Goal: Find specific page/section: Find specific page/section

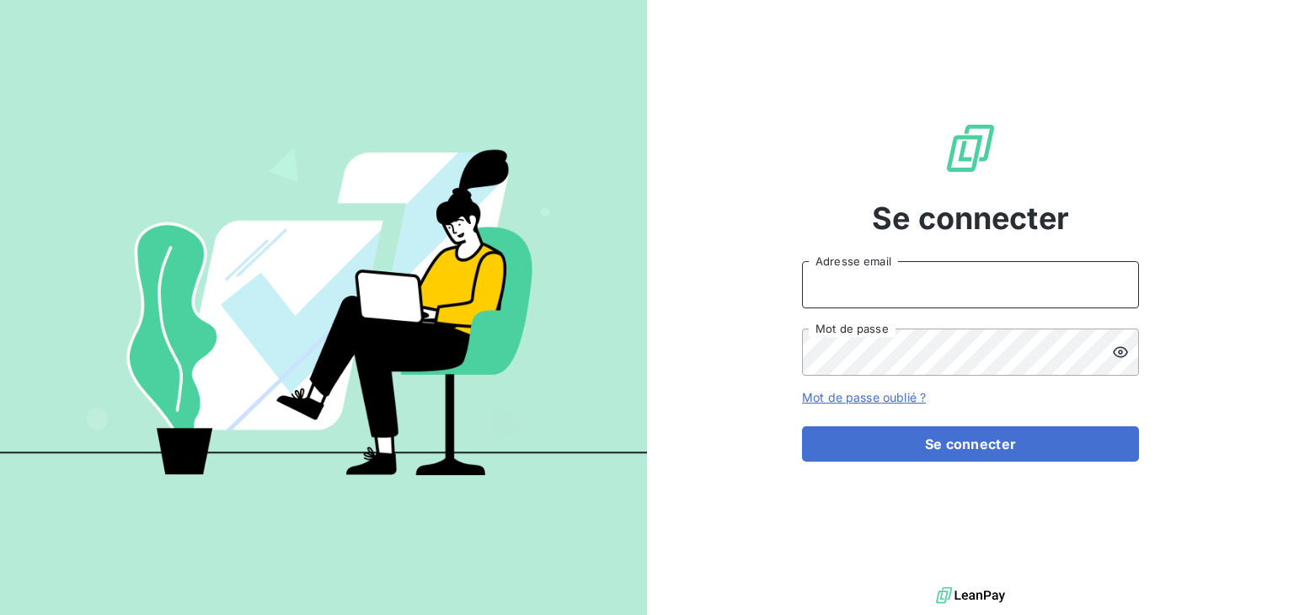
type input "[EMAIL_ADDRESS][DOMAIN_NAME]"
click at [984, 462] on div "Se connecter [EMAIL_ADDRESS][DOMAIN_NAME] Adresse email Mot de passe Mot de pas…" at bounding box center [970, 291] width 337 height 583
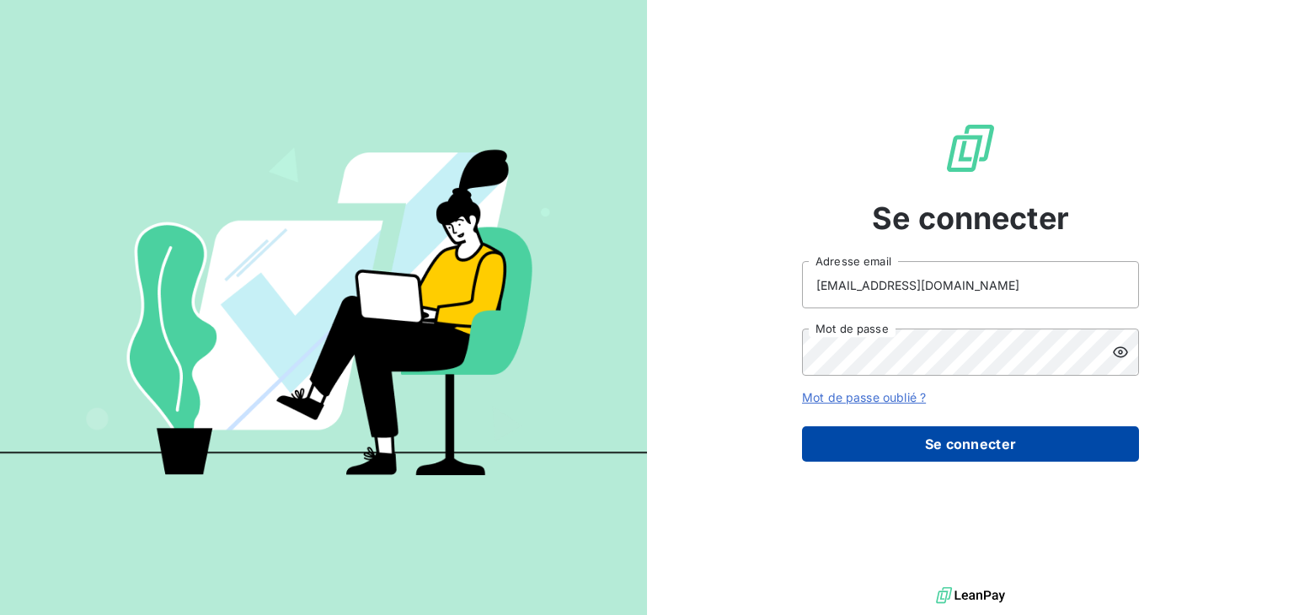
click at [984, 451] on button "Se connecter" at bounding box center [970, 443] width 337 height 35
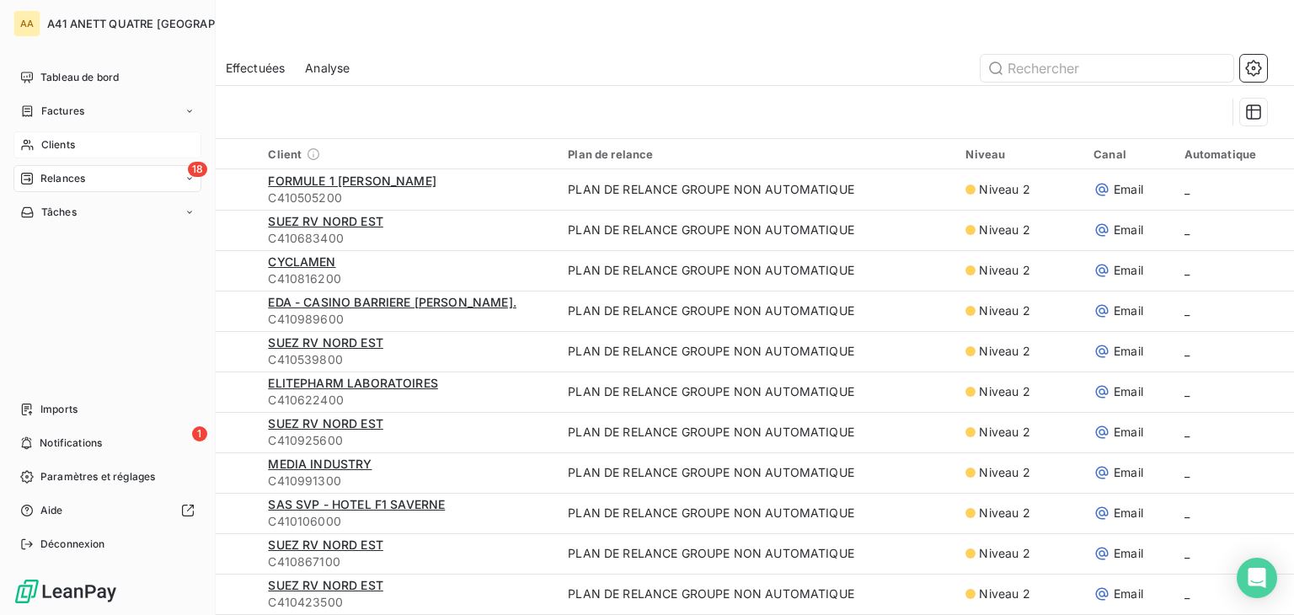
click at [48, 137] on span "Clients" at bounding box center [58, 144] width 34 height 15
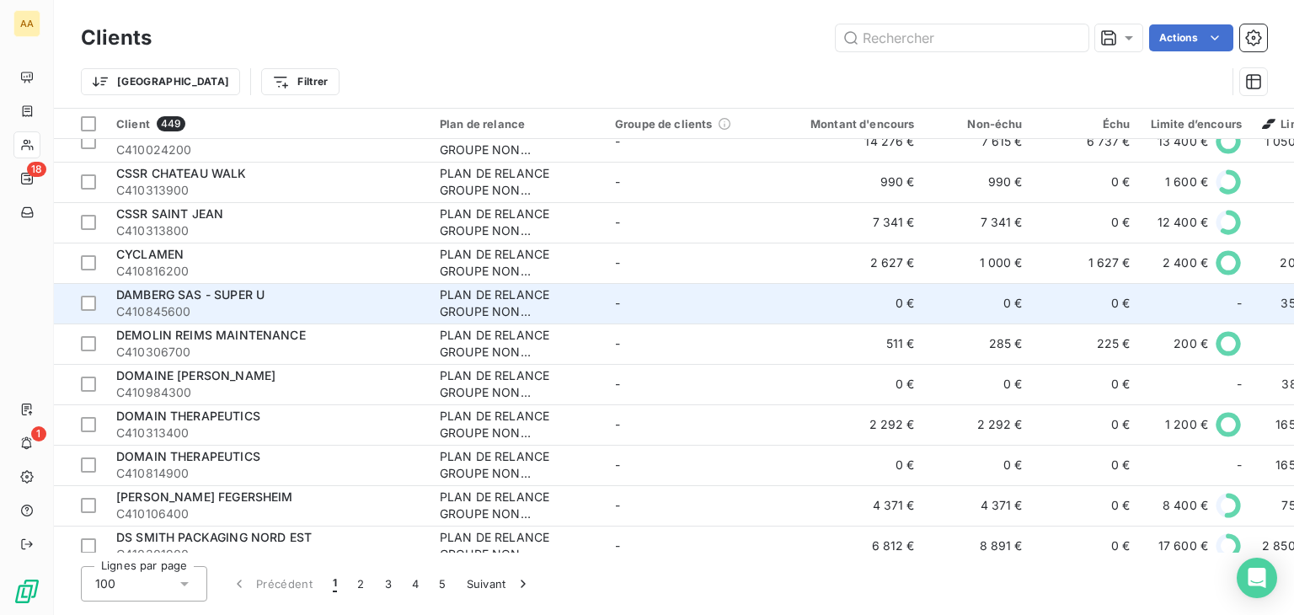
scroll to position [3637, 0]
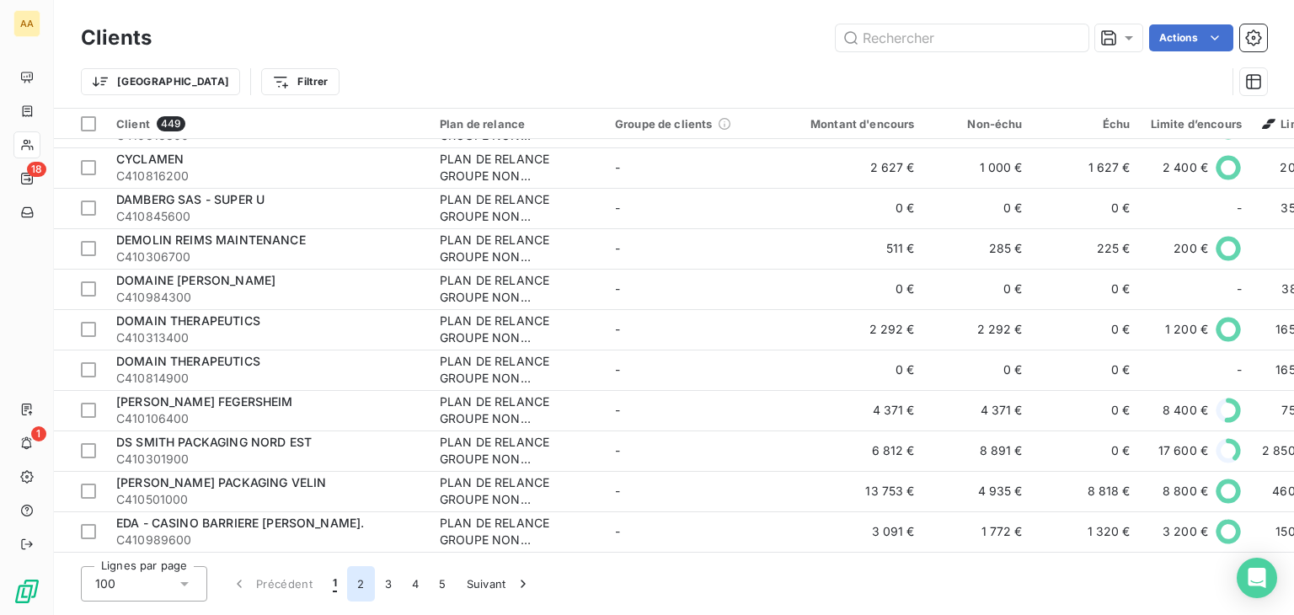
click at [365, 581] on button "2" at bounding box center [360, 583] width 27 height 35
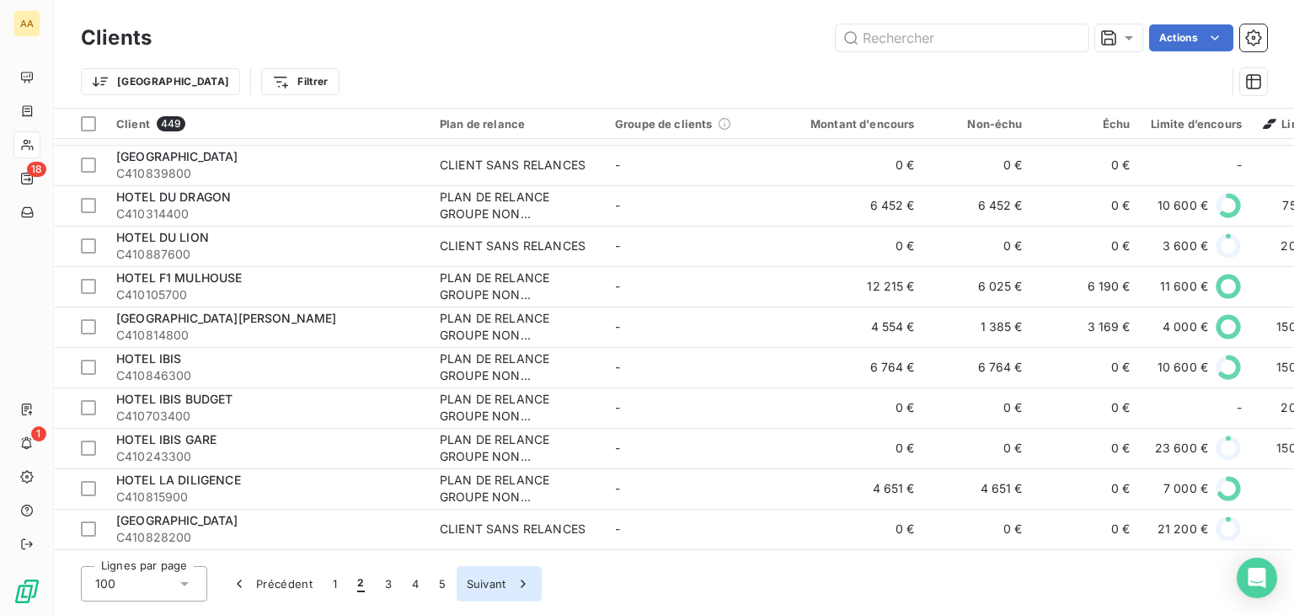
scroll to position [3553, 0]
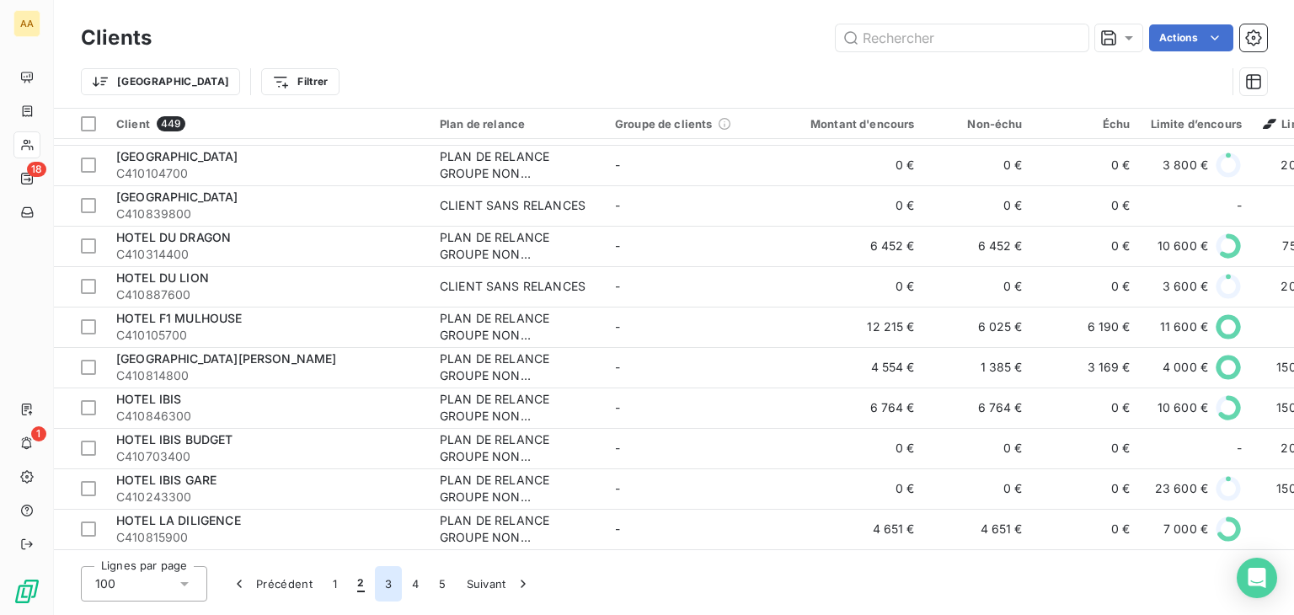
click at [383, 584] on button "3" at bounding box center [388, 583] width 27 height 35
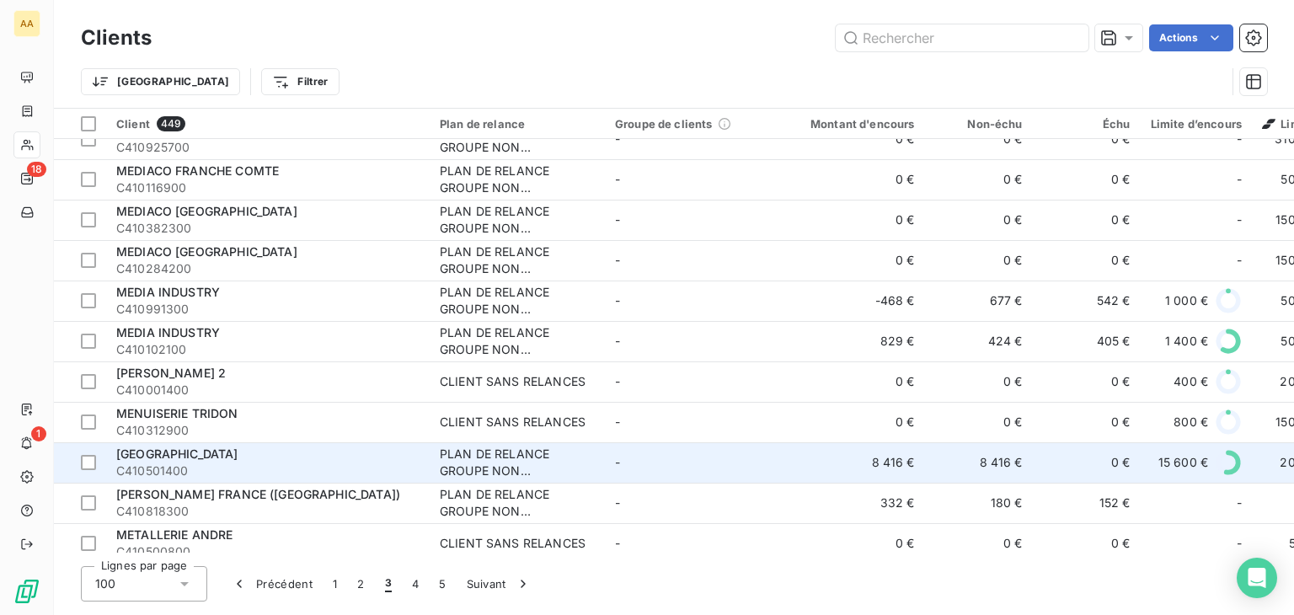
scroll to position [3637, 0]
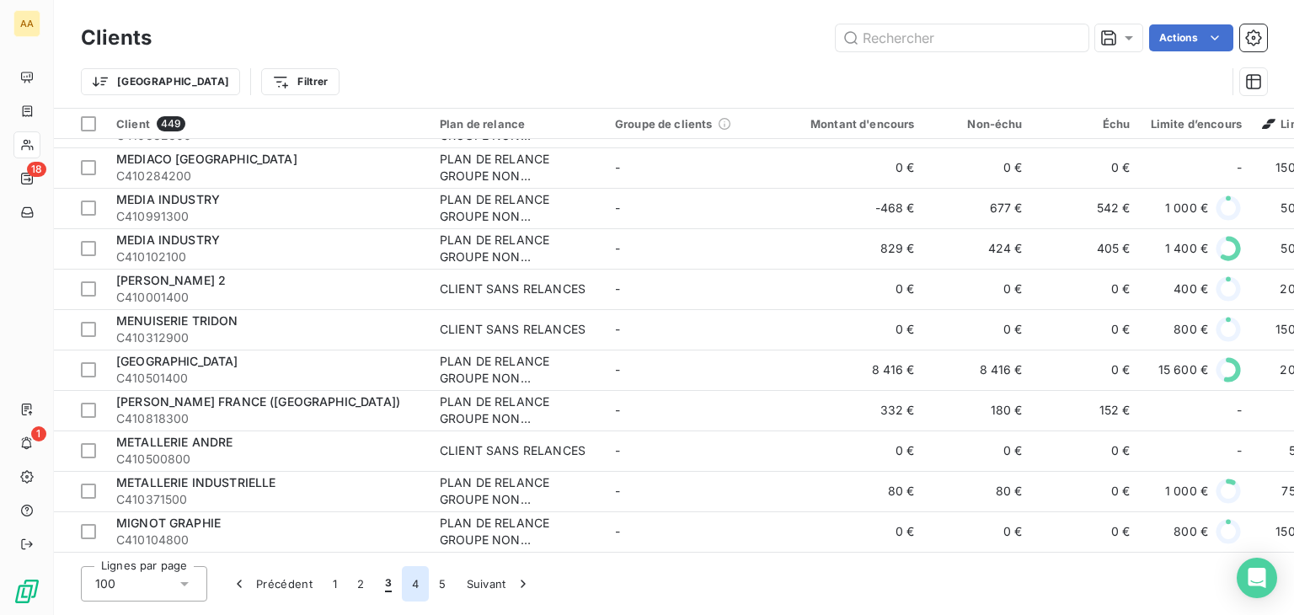
click at [404, 579] on button "4" at bounding box center [415, 583] width 27 height 35
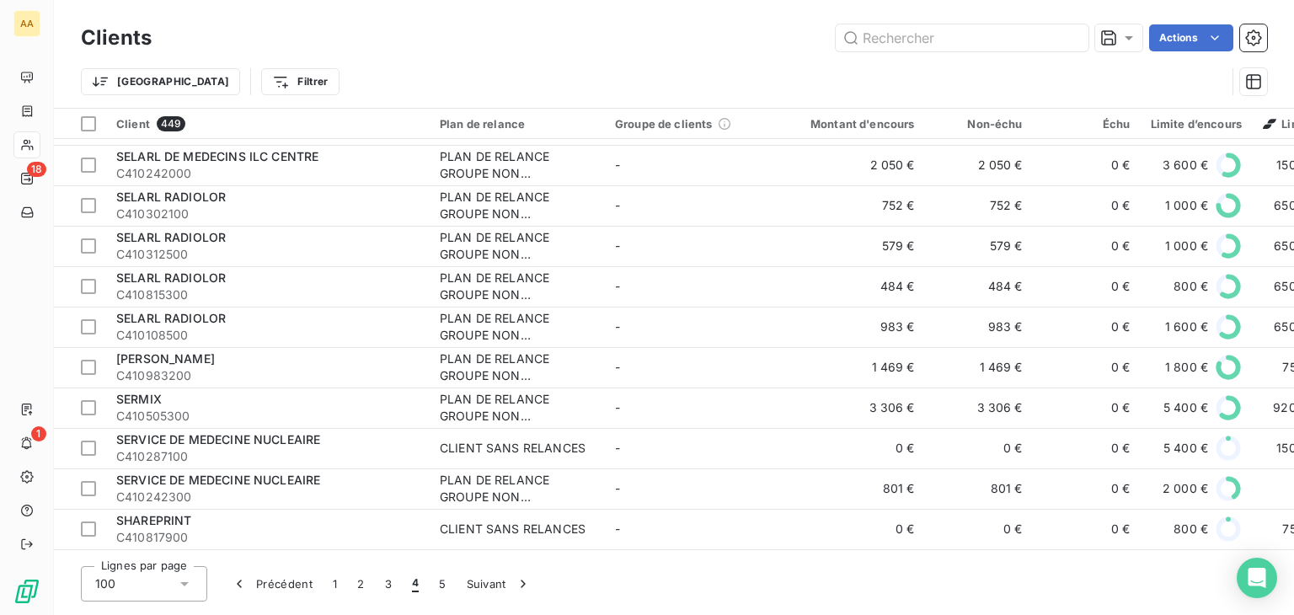
scroll to position [3469, 0]
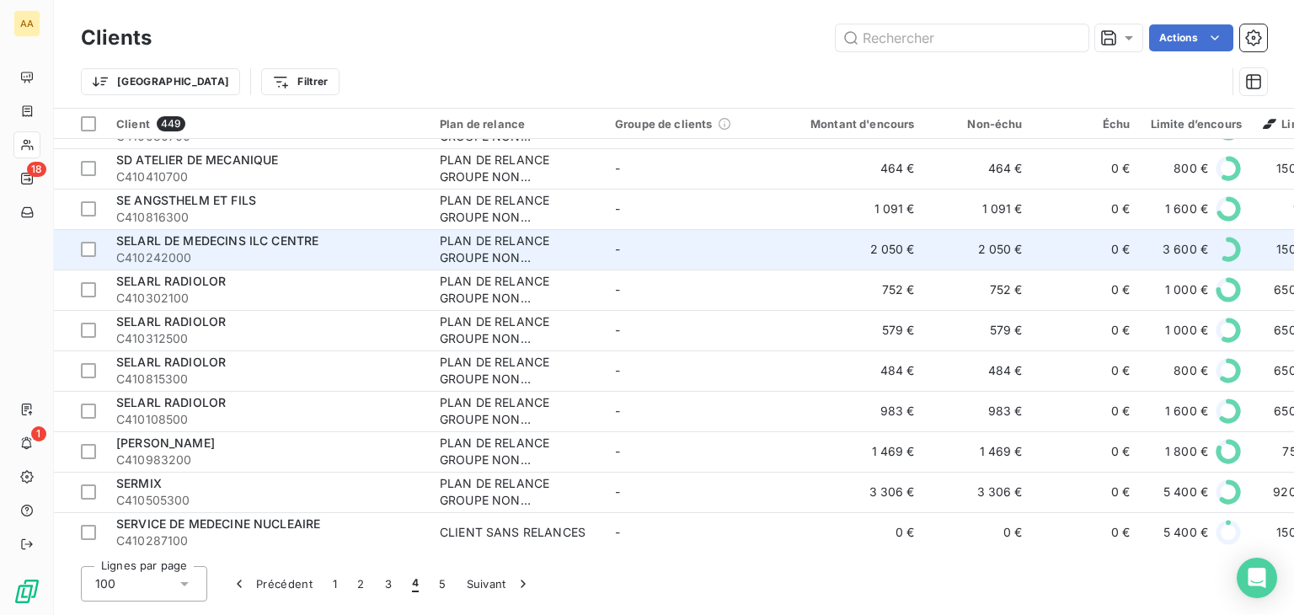
click at [273, 241] on span "SELARL DE MEDECINS ILC CENTRE" at bounding box center [217, 240] width 202 height 14
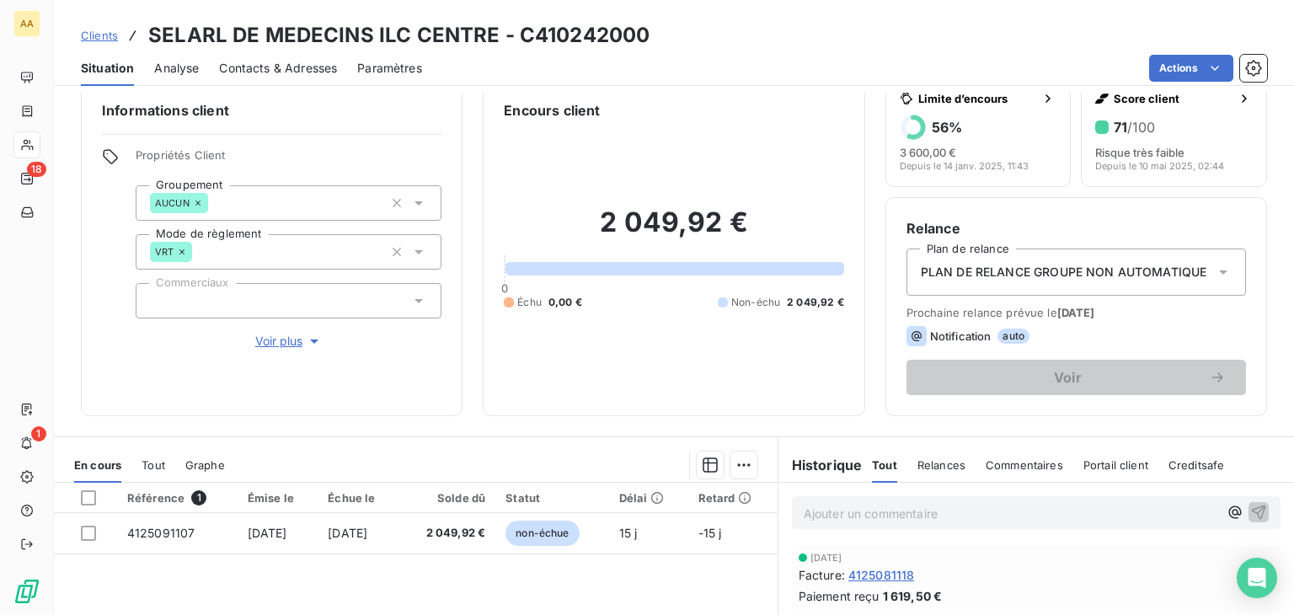
scroll to position [13, 0]
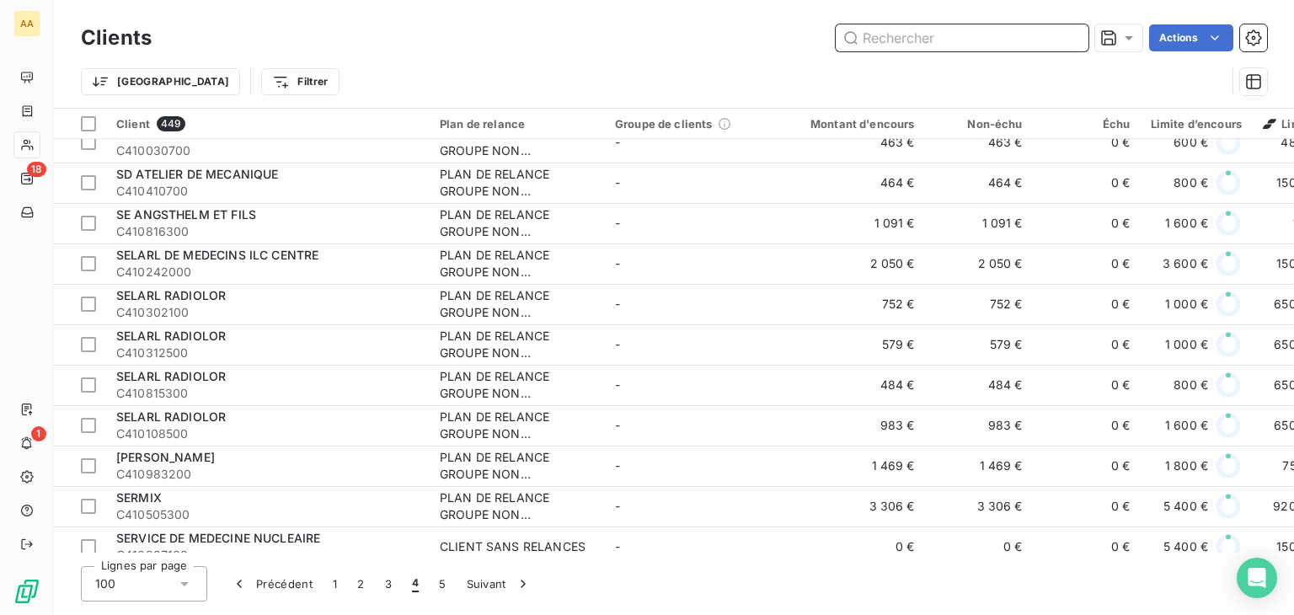
scroll to position [3454, 0]
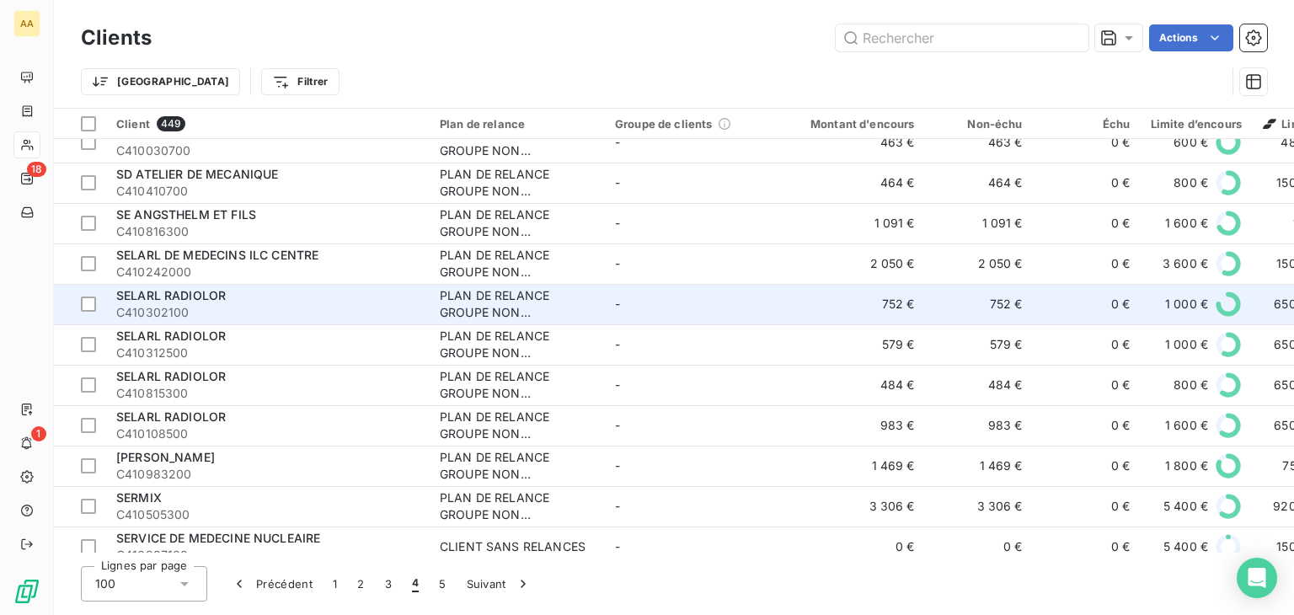
click at [374, 296] on div "SELARL RADIOLOR" at bounding box center [267, 295] width 303 height 17
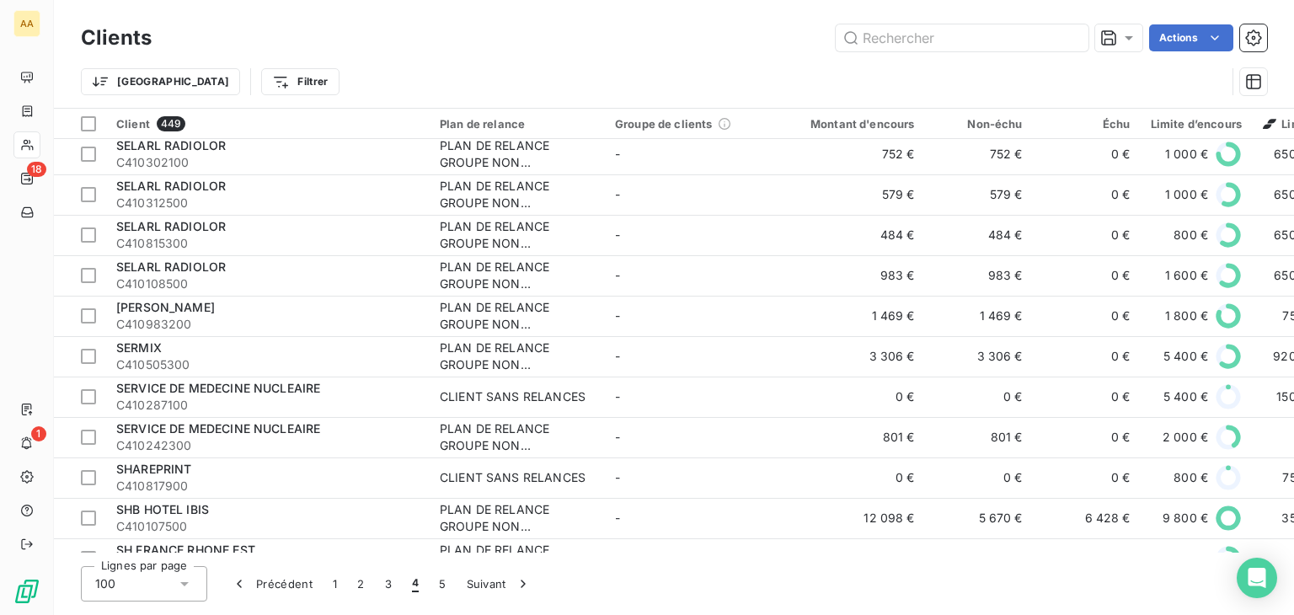
scroll to position [3637, 0]
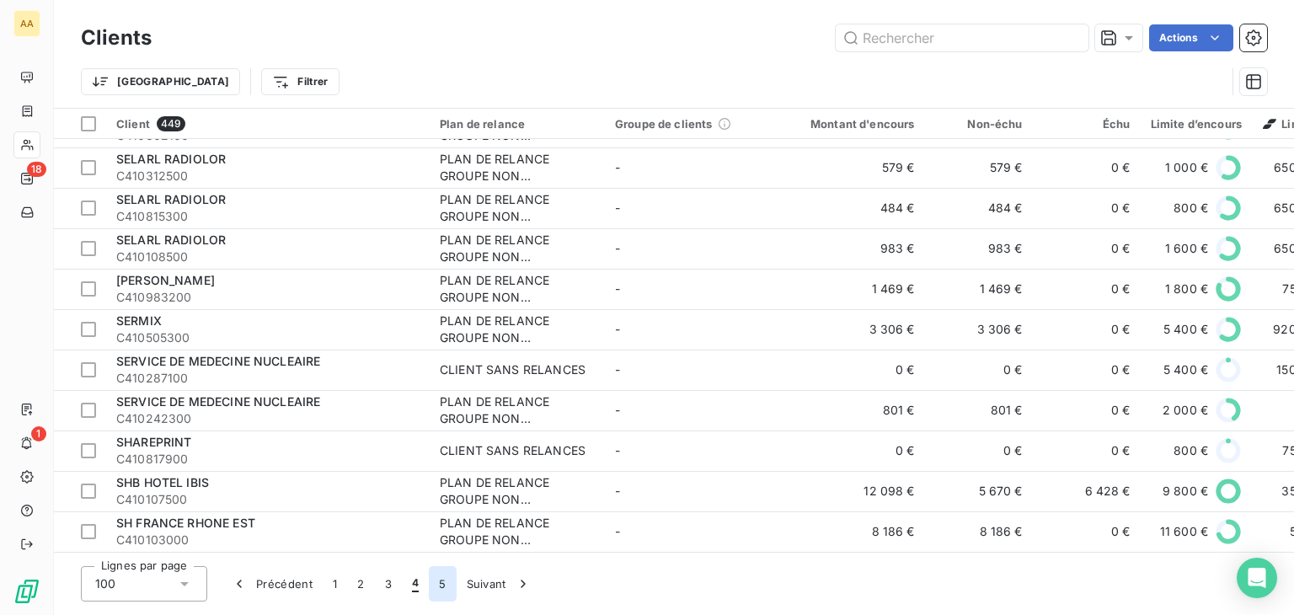
click at [442, 584] on button "5" at bounding box center [442, 583] width 27 height 35
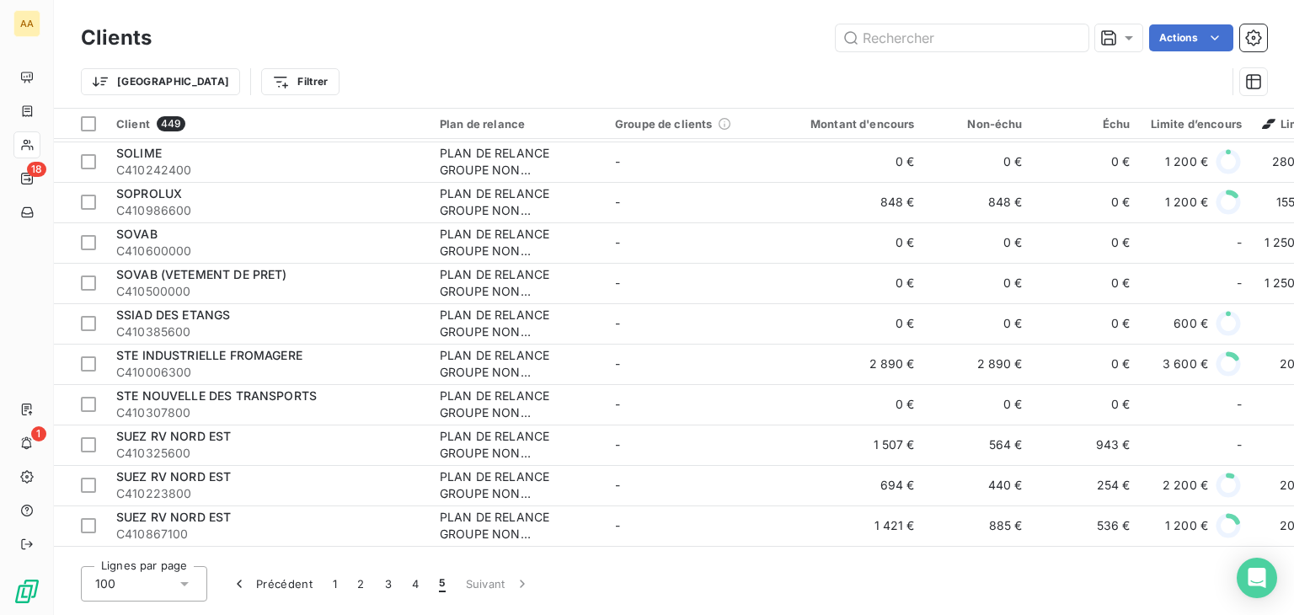
scroll to position [1575, 0]
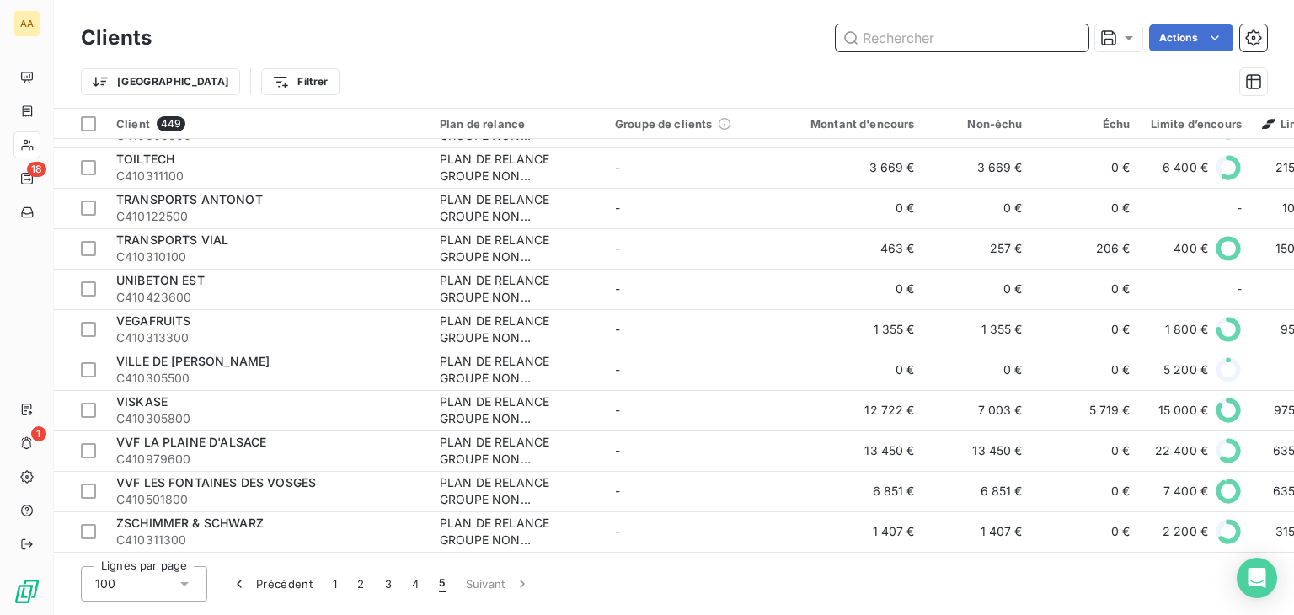
click at [874, 33] on input "text" at bounding box center [962, 37] width 253 height 27
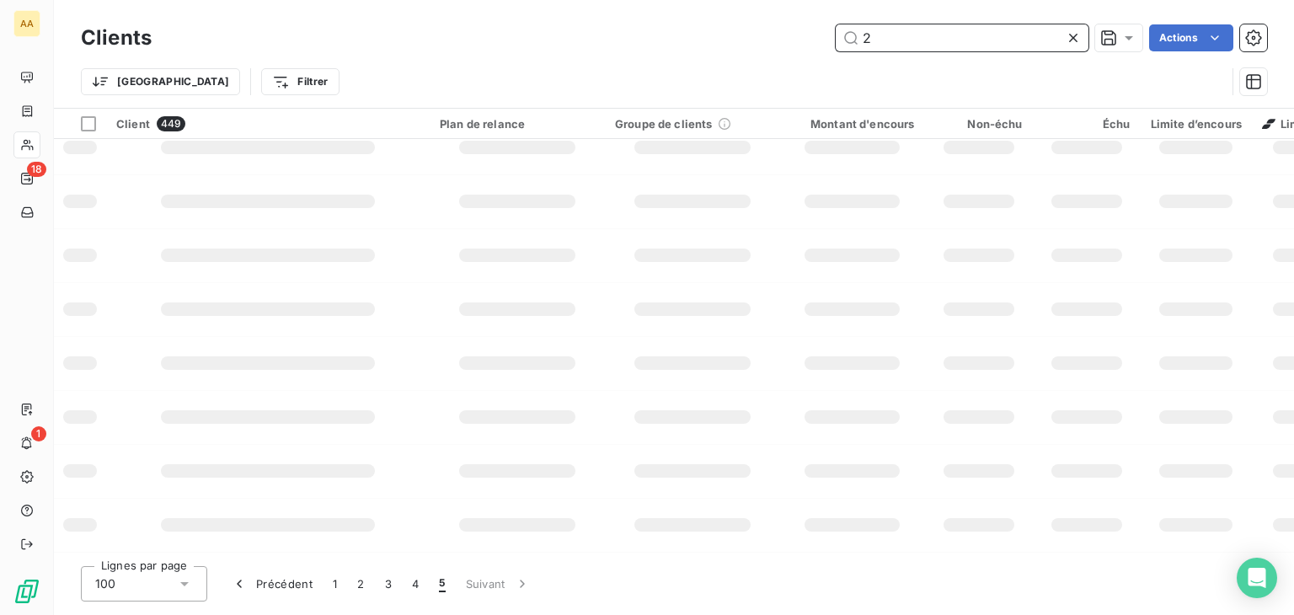
scroll to position [402, 0]
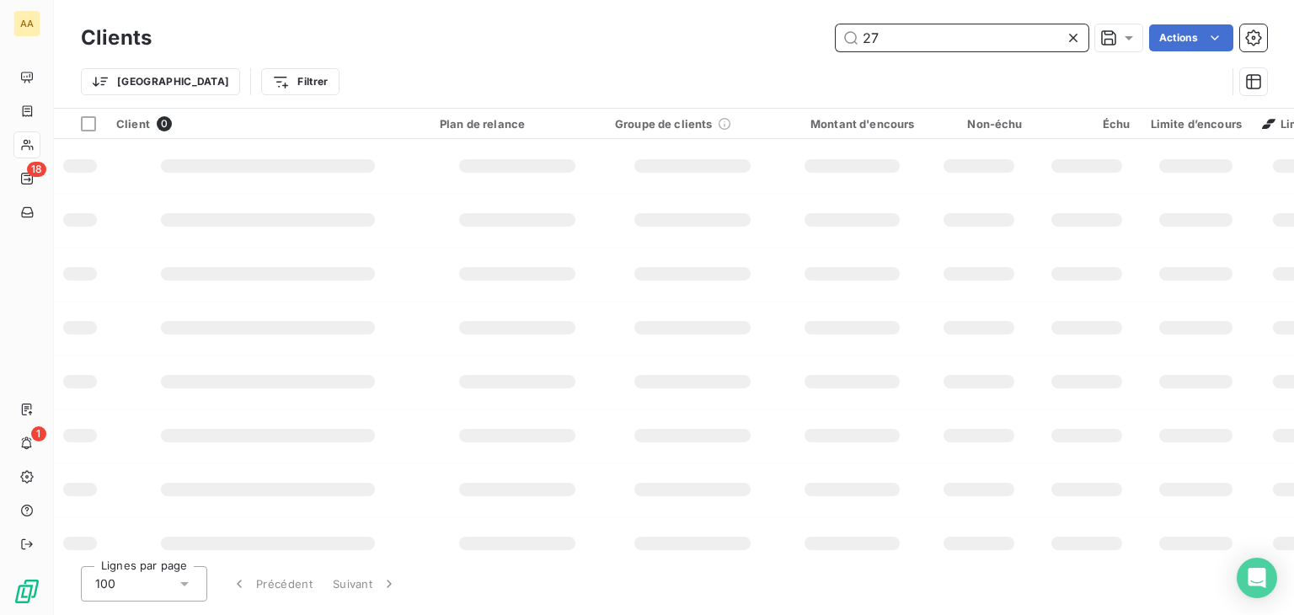
type input "2"
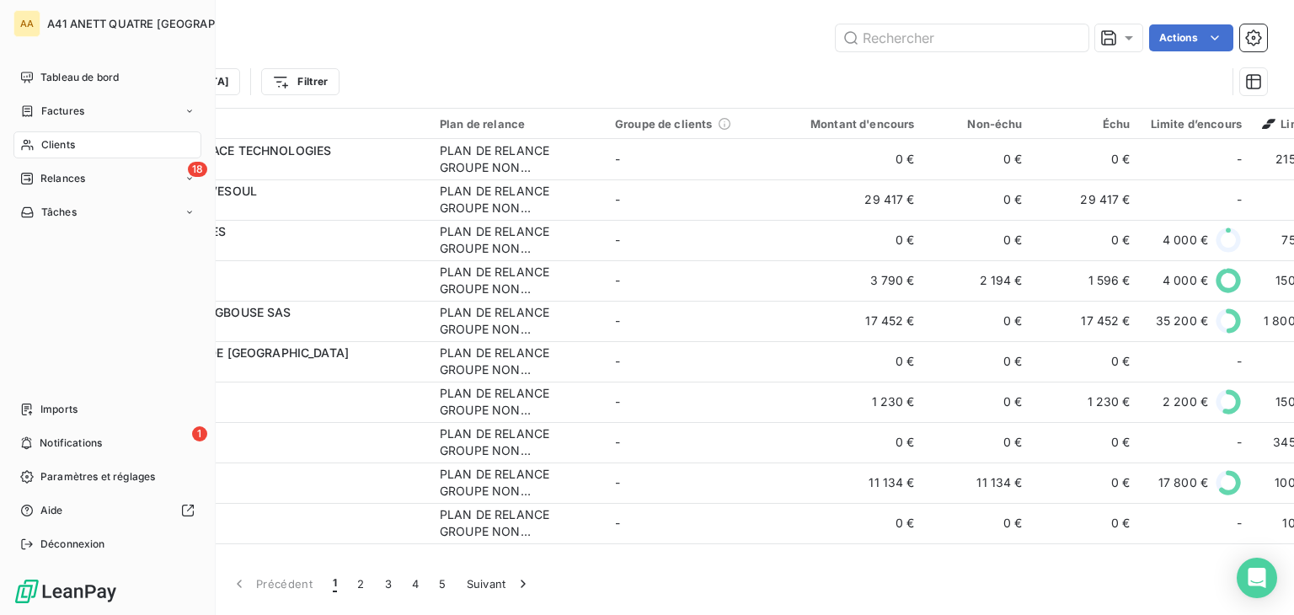
click at [71, 146] on span "Clients" at bounding box center [58, 144] width 34 height 15
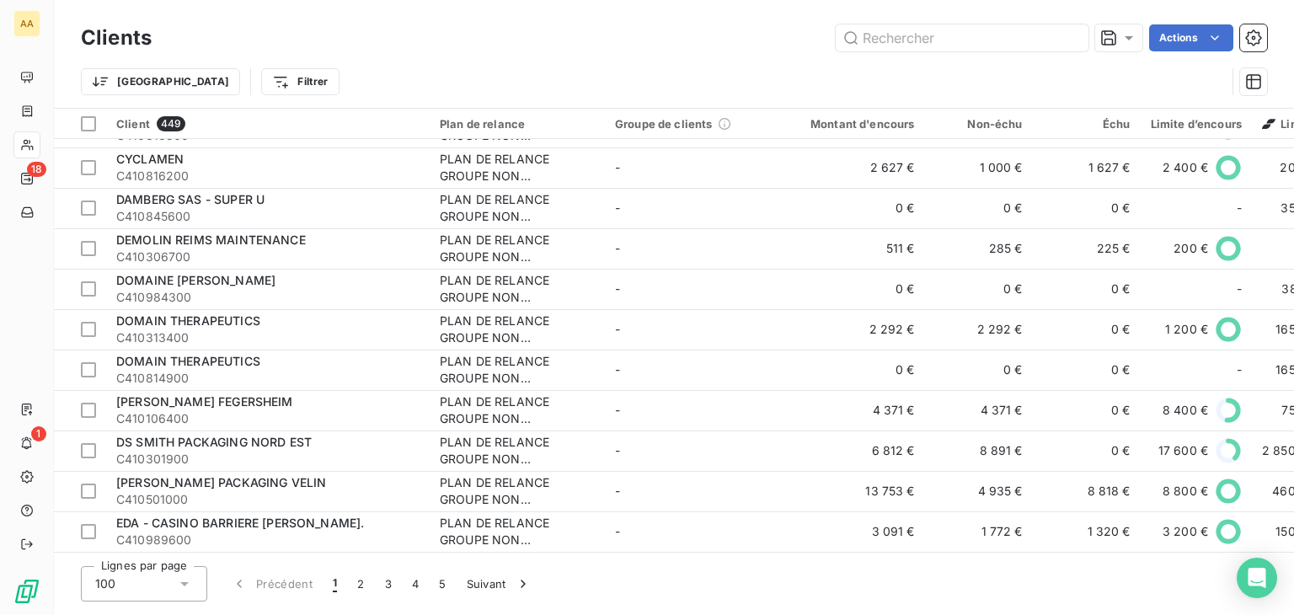
scroll to position [3637, 0]
click at [355, 582] on button "2" at bounding box center [360, 583] width 27 height 35
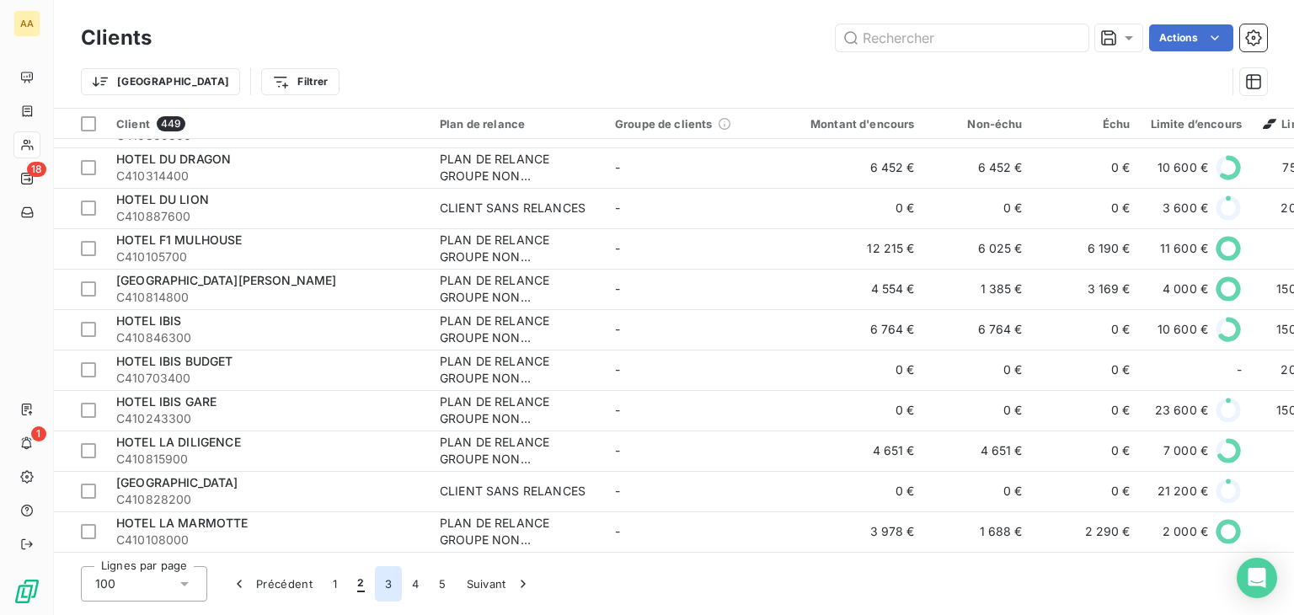
click at [381, 580] on button "3" at bounding box center [388, 583] width 27 height 35
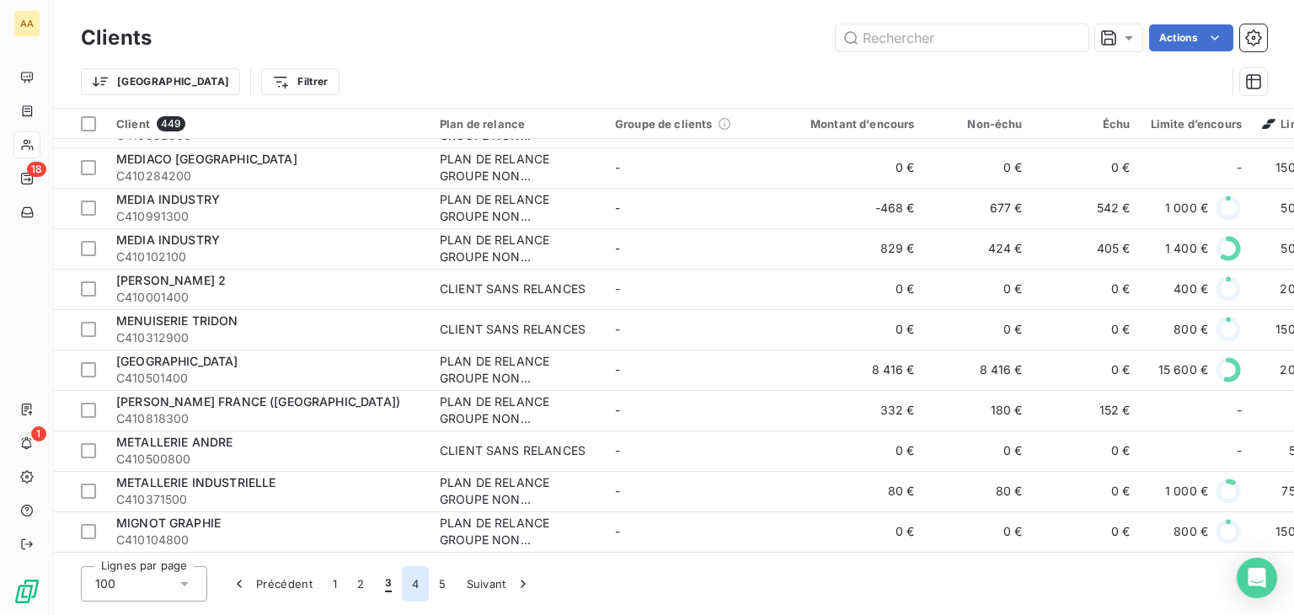
click at [406, 586] on button "4" at bounding box center [415, 583] width 27 height 35
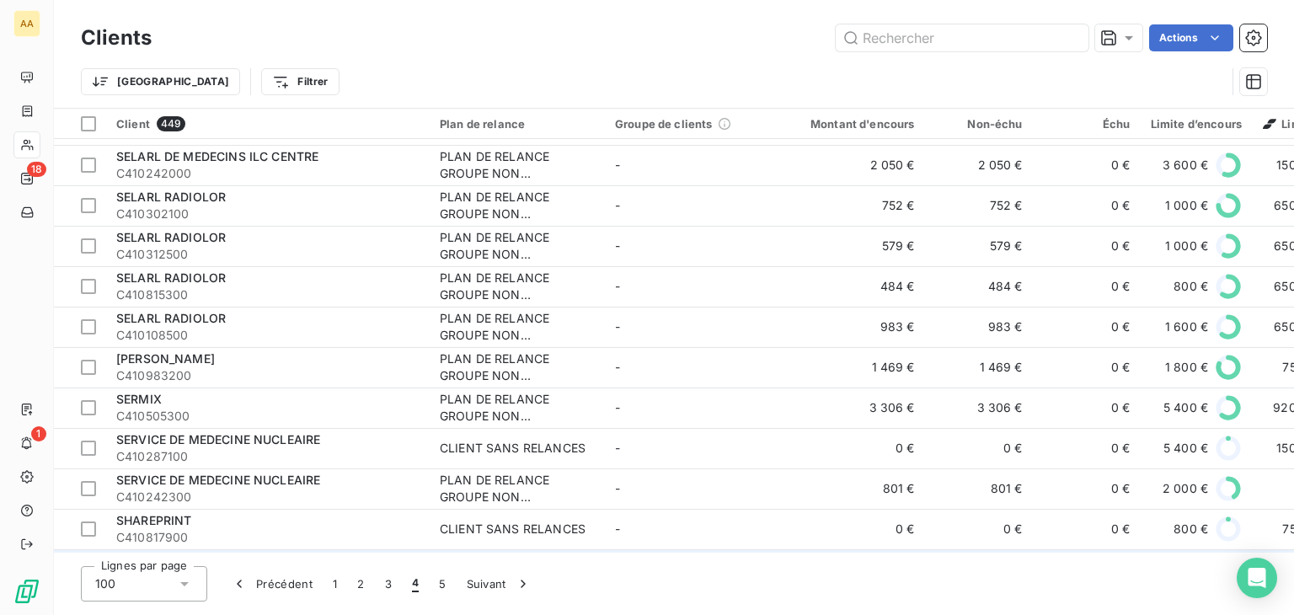
scroll to position [3469, 0]
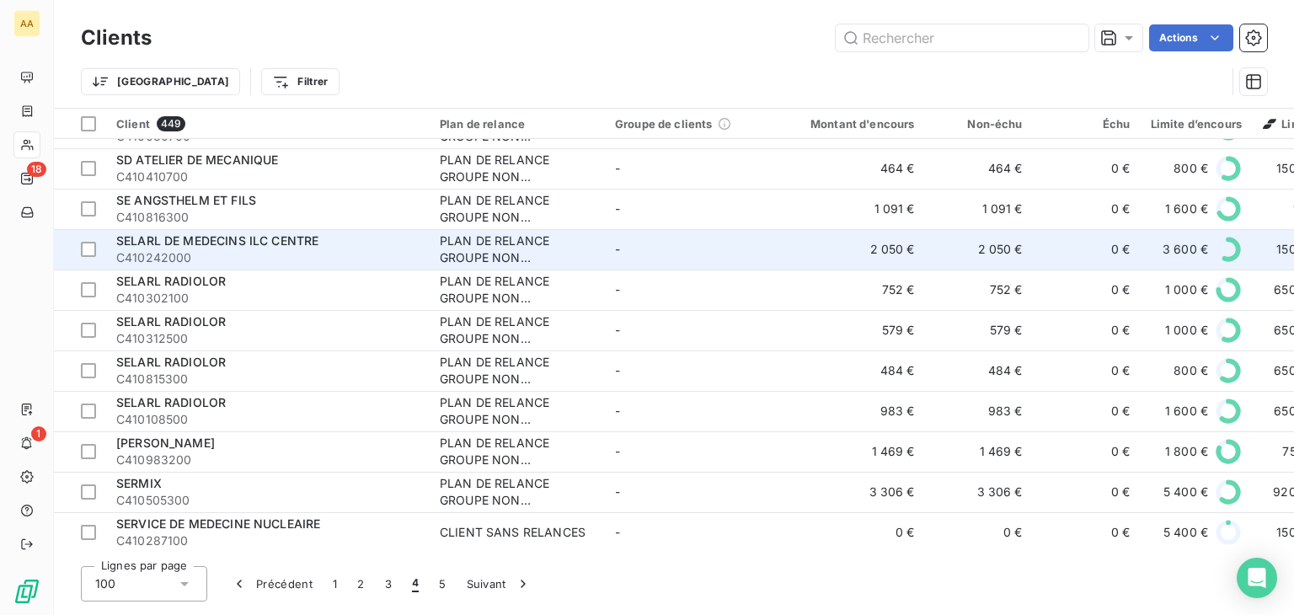
click at [219, 241] on span "SELARL DE MEDECINS ILC CENTRE" at bounding box center [217, 240] width 202 height 14
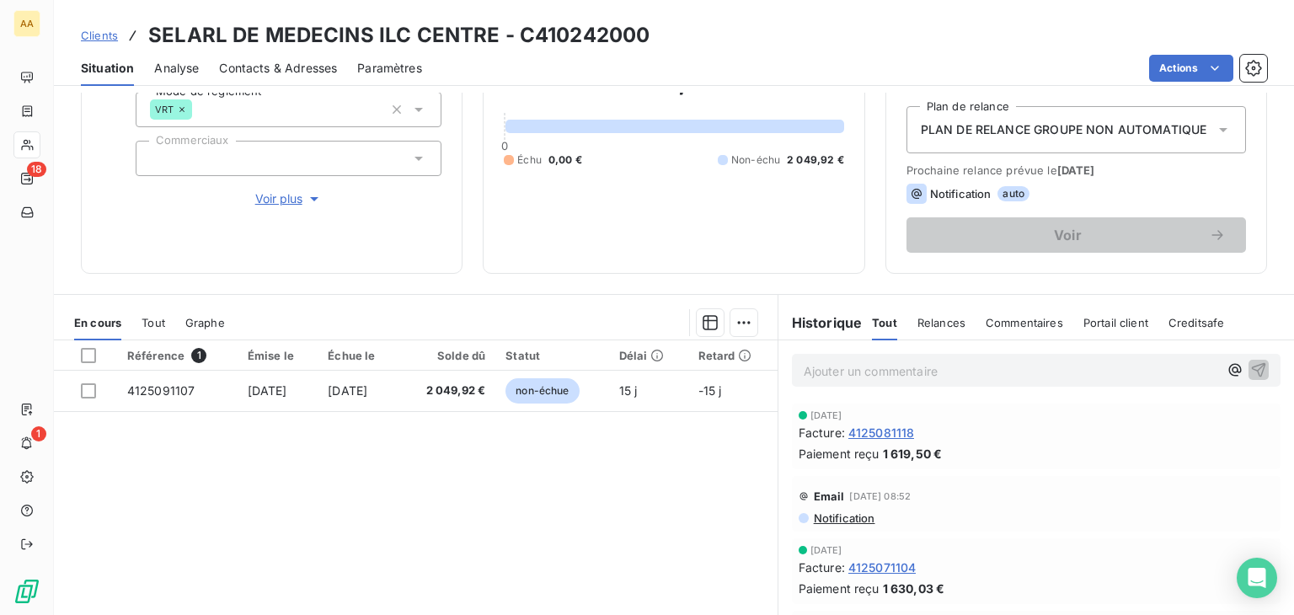
scroll to position [168, 0]
